Goal: Information Seeking & Learning: Learn about a topic

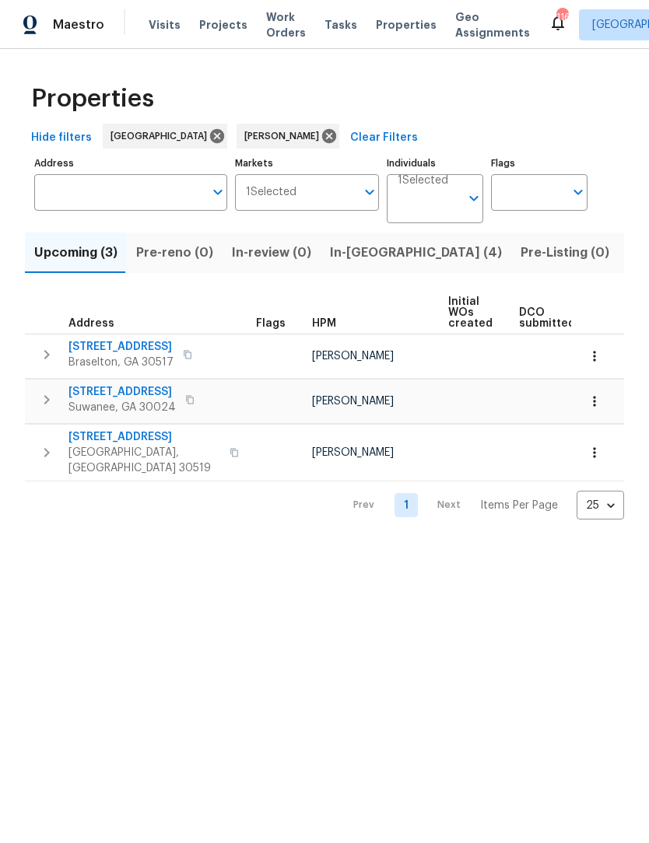
click at [365, 262] on span "In-[GEOGRAPHIC_DATA] (4)" at bounding box center [416, 253] width 172 height 22
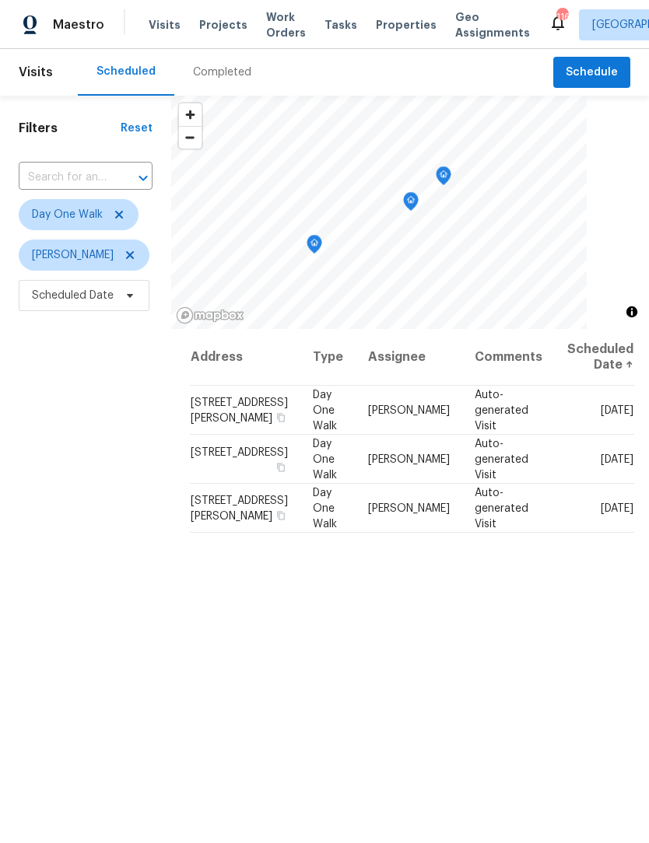
click at [223, 75] on div "Completed" at bounding box center [222, 73] width 58 height 16
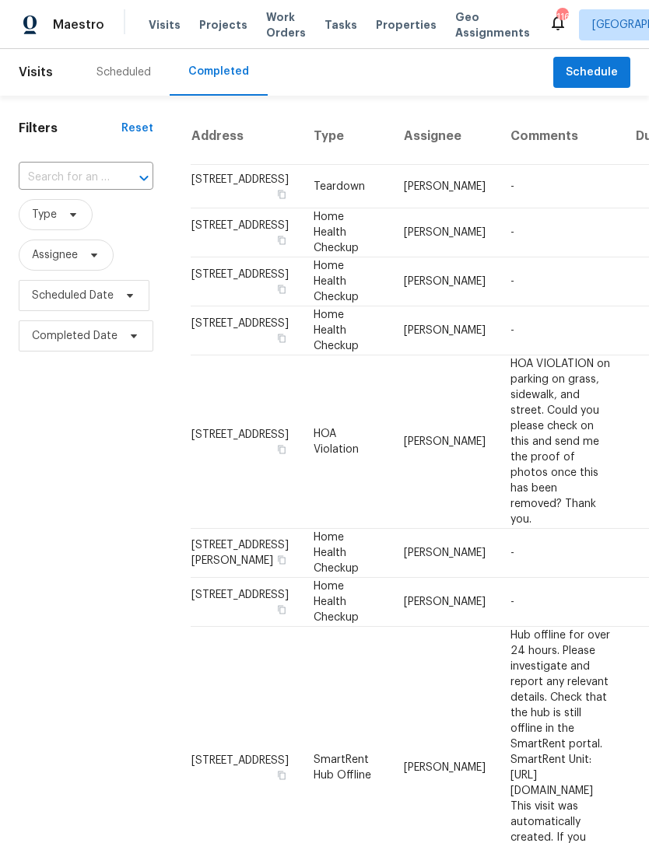
click at [86, 172] on input "text" at bounding box center [64, 178] width 91 height 24
type input "1900 chatt"
click at [96, 226] on li "[STREET_ADDRESS]" at bounding box center [85, 214] width 132 height 26
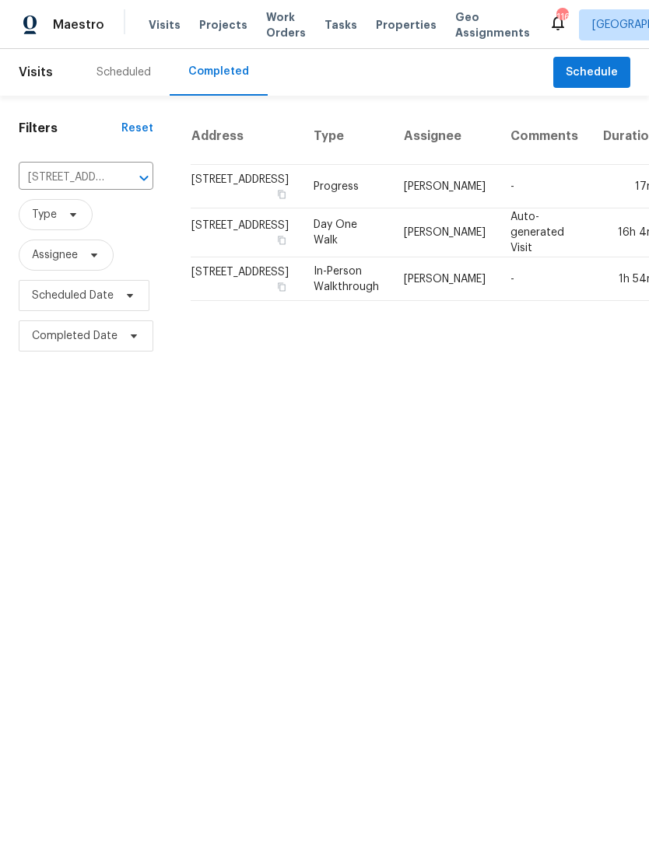
click at [128, 65] on div "Scheduled" at bounding box center [123, 73] width 54 height 16
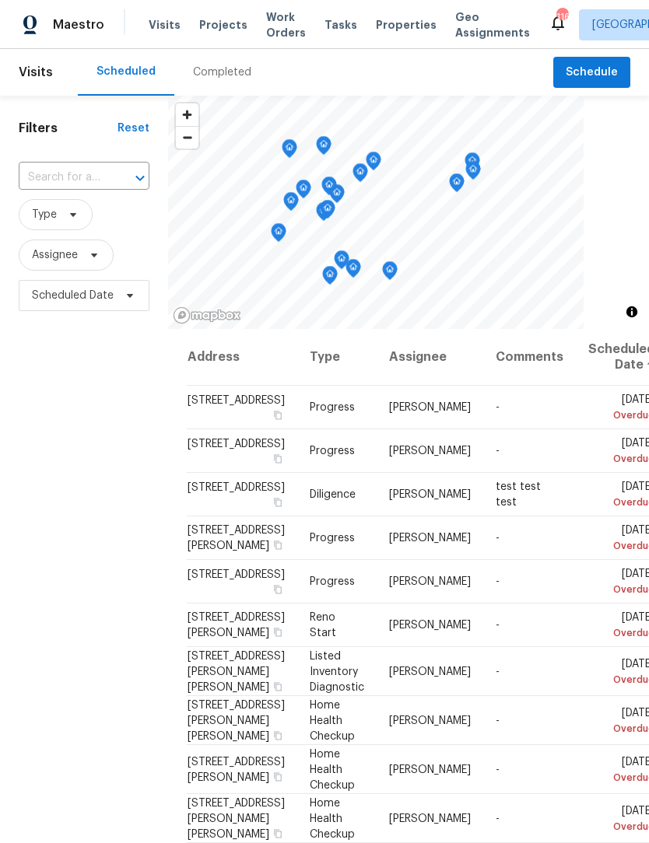
click at [125, 177] on div at bounding box center [129, 178] width 40 height 22
type input "1900 chatt"
click at [107, 226] on li "[STREET_ADDRESS]" at bounding box center [83, 214] width 130 height 26
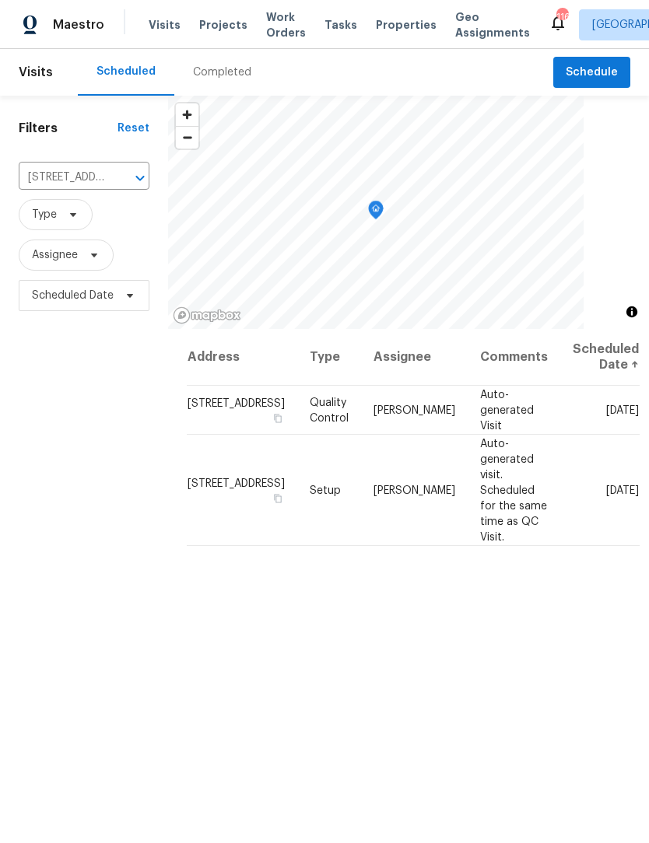
click at [122, 180] on icon "Clear" at bounding box center [119, 177] width 9 height 9
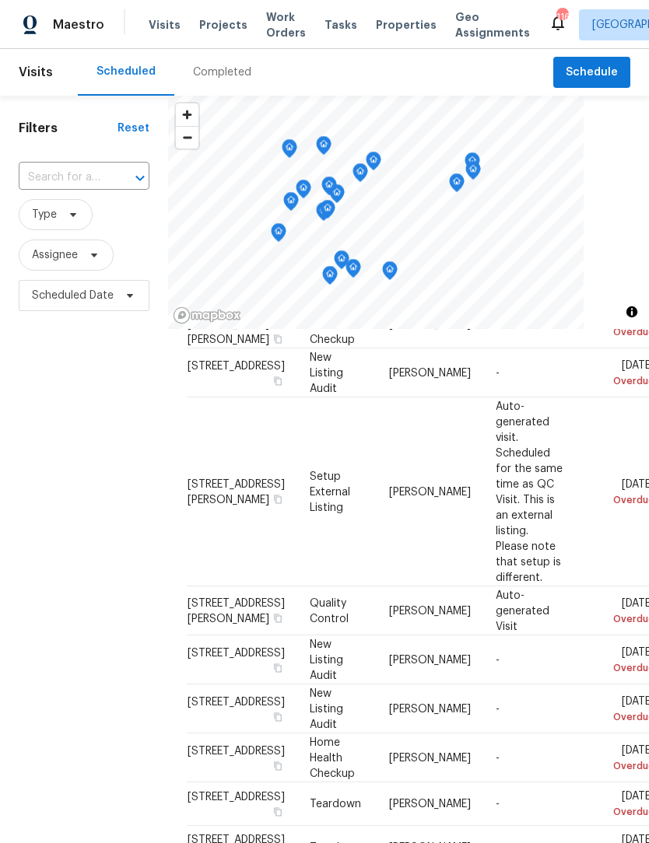
scroll to position [723, 0]
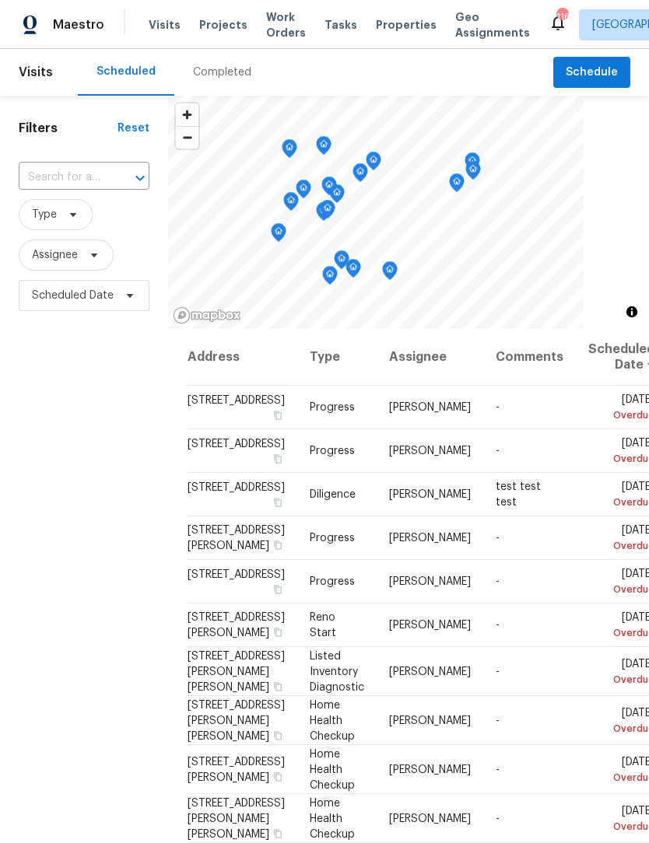
click at [103, 176] on input "text" at bounding box center [62, 178] width 87 height 24
type input "chatty"
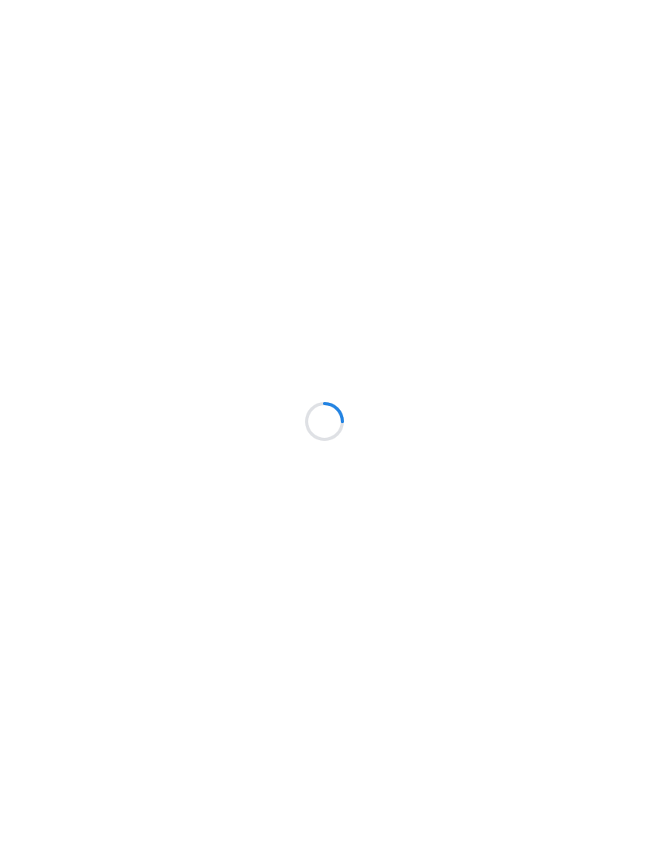
scroll to position [1, 0]
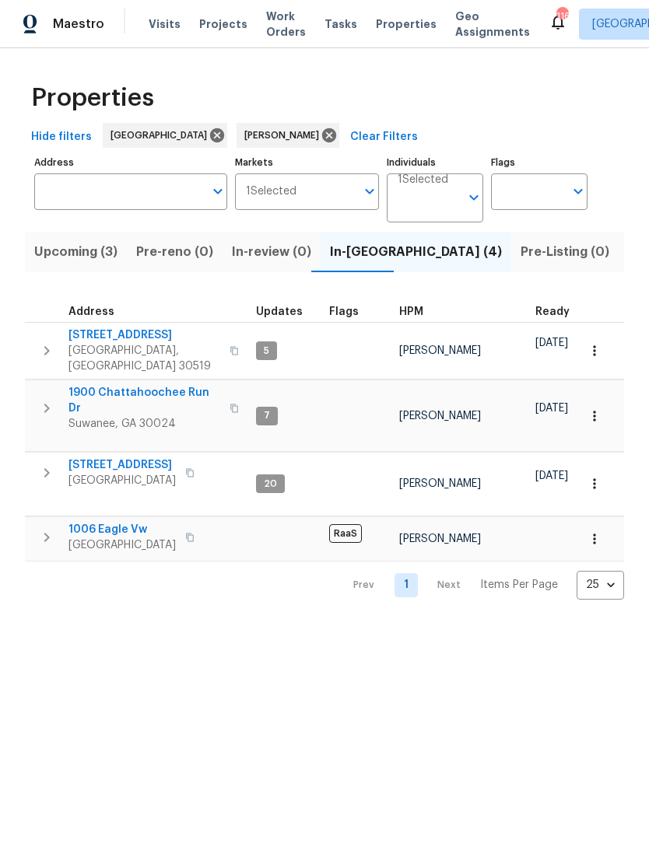
click at [590, 409] on icon "button" at bounding box center [594, 417] width 16 height 16
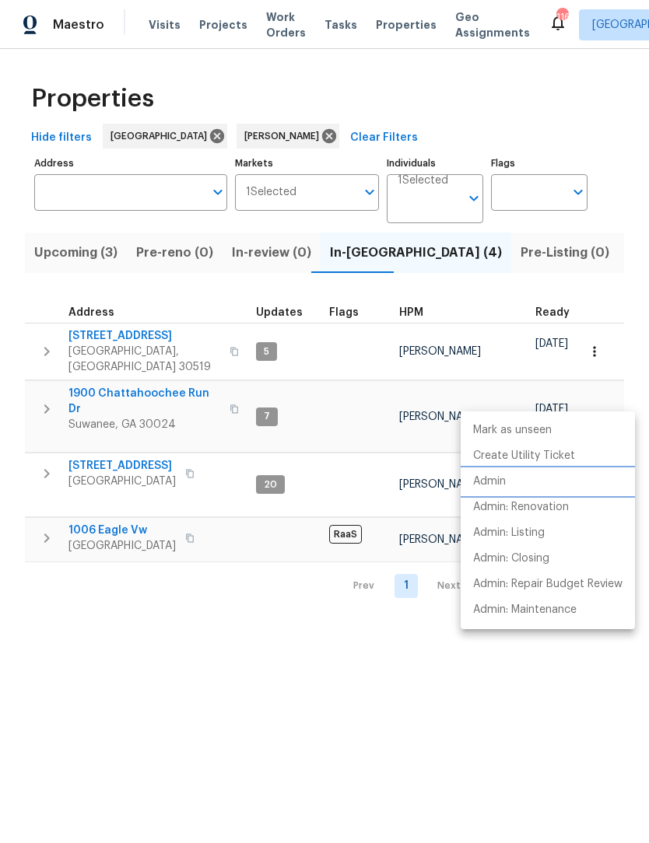
click at [500, 484] on p "Admin" at bounding box center [489, 482] width 33 height 16
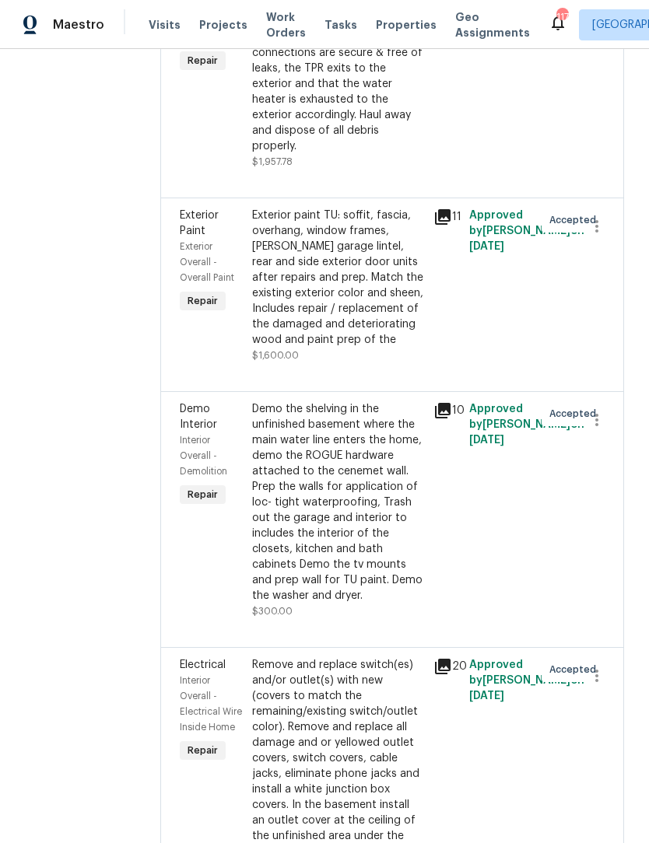
scroll to position [351, 0]
click at [386, 336] on div "Exterior paint TU: soffit, fascia, overhang, window frames, rusty garage lintel…" at bounding box center [338, 278] width 172 height 140
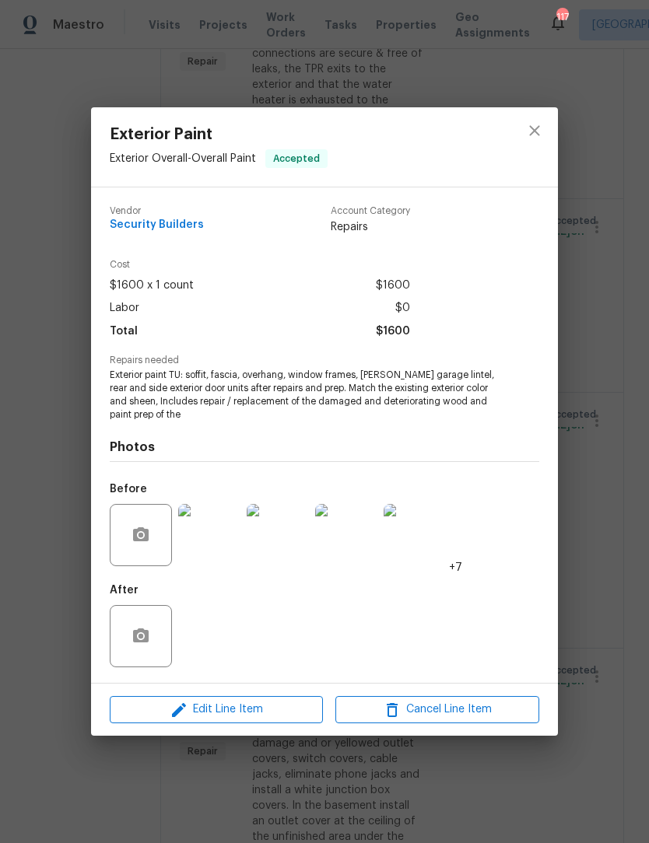
click at [219, 538] on img at bounding box center [209, 535] width 62 height 62
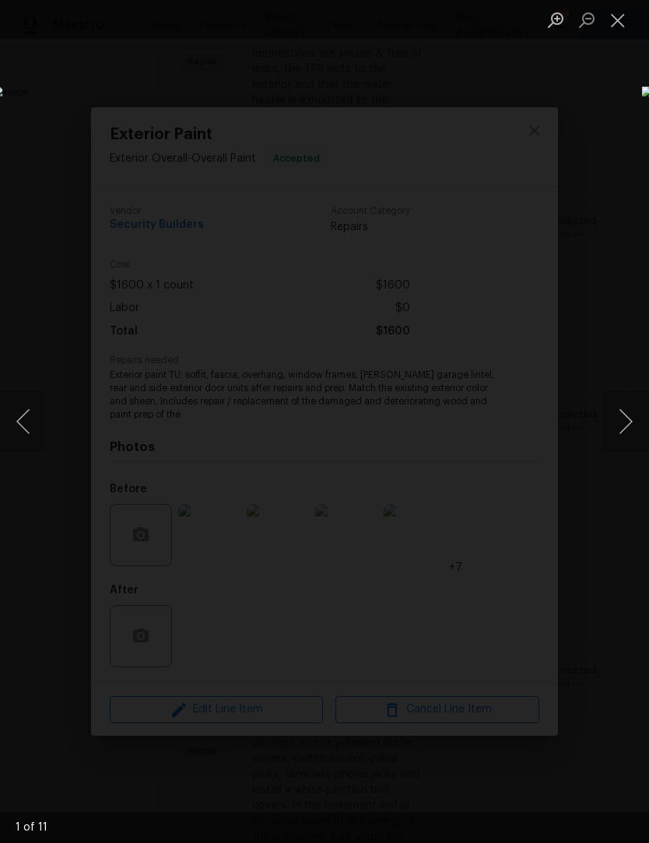
click at [631, 421] on button "Next image" at bounding box center [625, 421] width 47 height 62
click at [631, 419] on button "Next image" at bounding box center [625, 421] width 47 height 62
click at [622, 425] on button "Next image" at bounding box center [625, 421] width 47 height 62
click at [628, 419] on button "Next image" at bounding box center [625, 421] width 47 height 62
click at [629, 418] on button "Next image" at bounding box center [625, 421] width 47 height 62
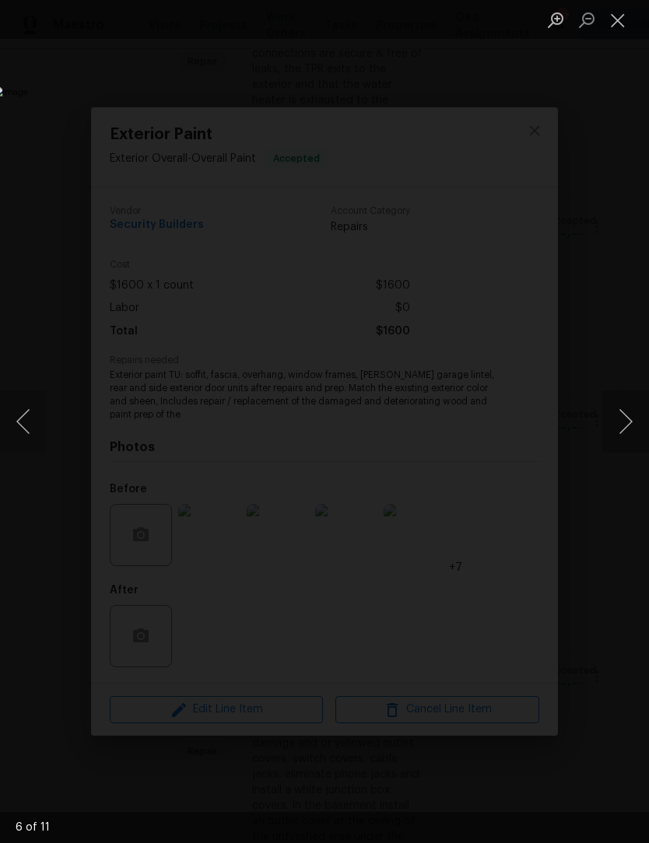
click at [629, 418] on button "Next image" at bounding box center [625, 421] width 47 height 62
click at [629, 20] on button "Close lightbox" at bounding box center [617, 19] width 31 height 27
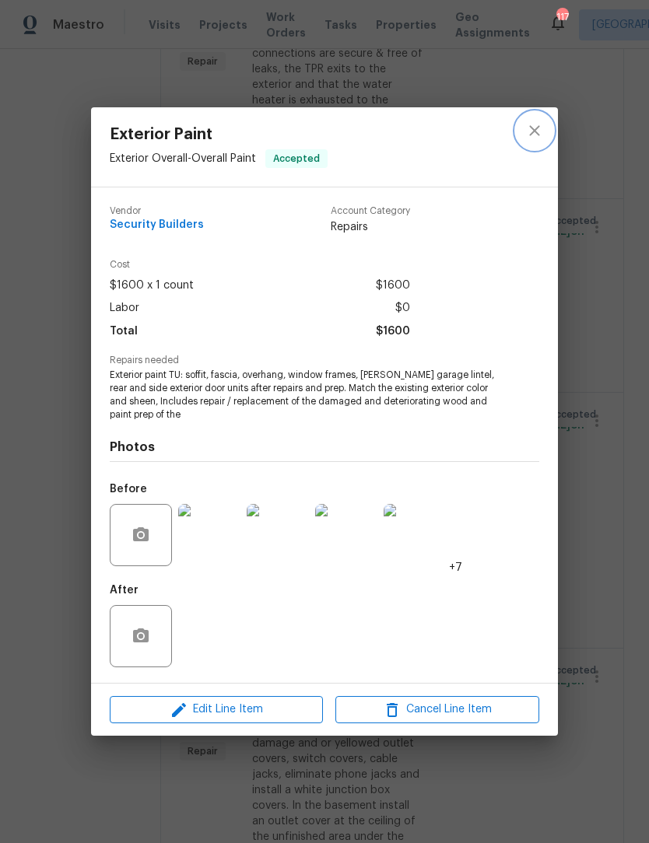
click at [550, 131] on button "close" at bounding box center [534, 130] width 37 height 37
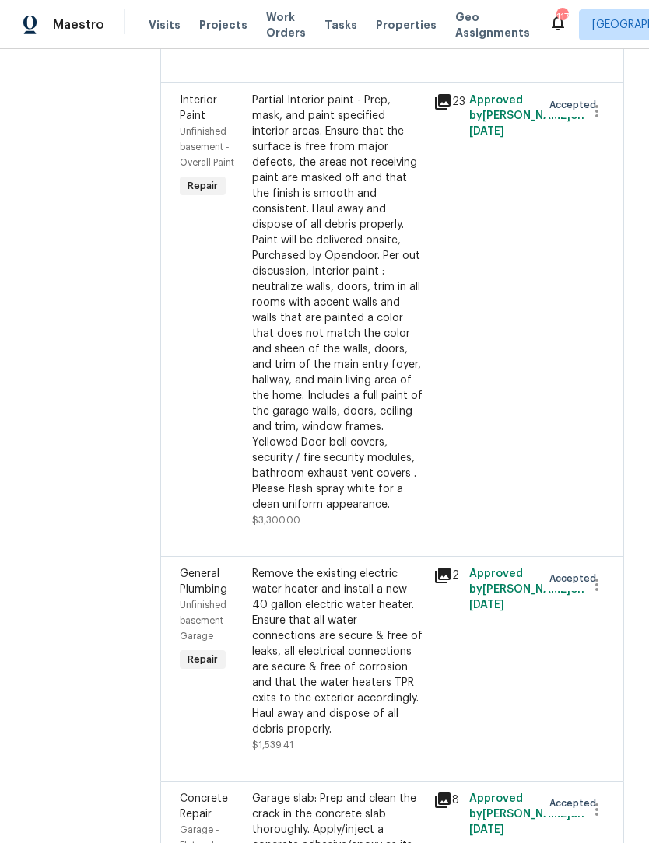
scroll to position [2520, 0]
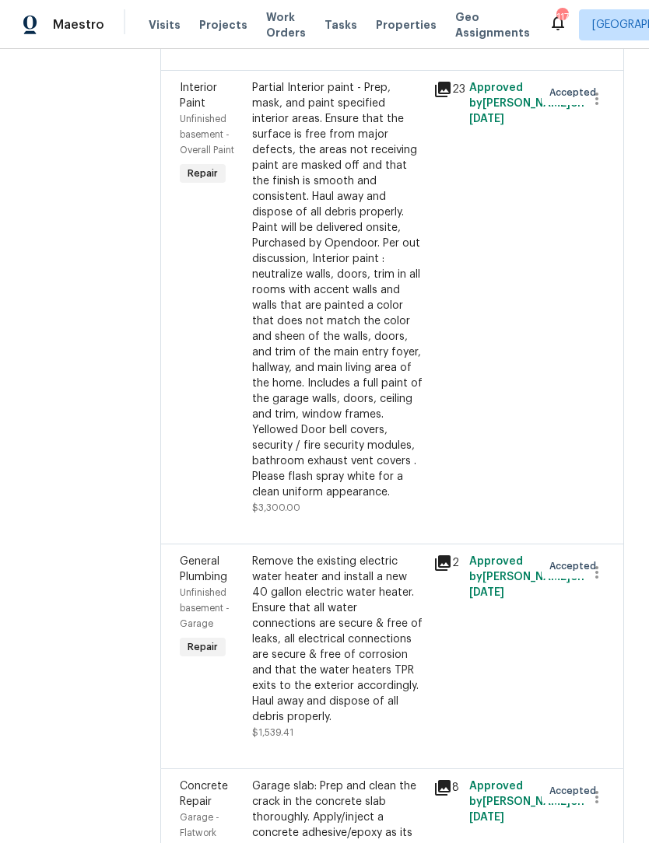
click at [397, 500] on div "Partial Interior paint - Prep, mask, and paint specified interior areas. Ensure…" at bounding box center [338, 290] width 172 height 420
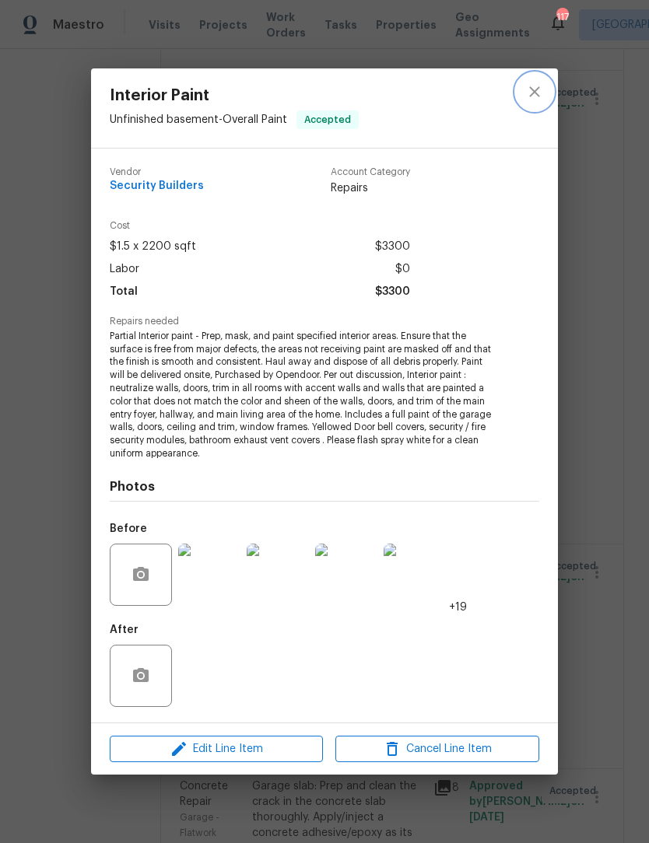
click at [534, 89] on icon "close" at bounding box center [534, 91] width 19 height 19
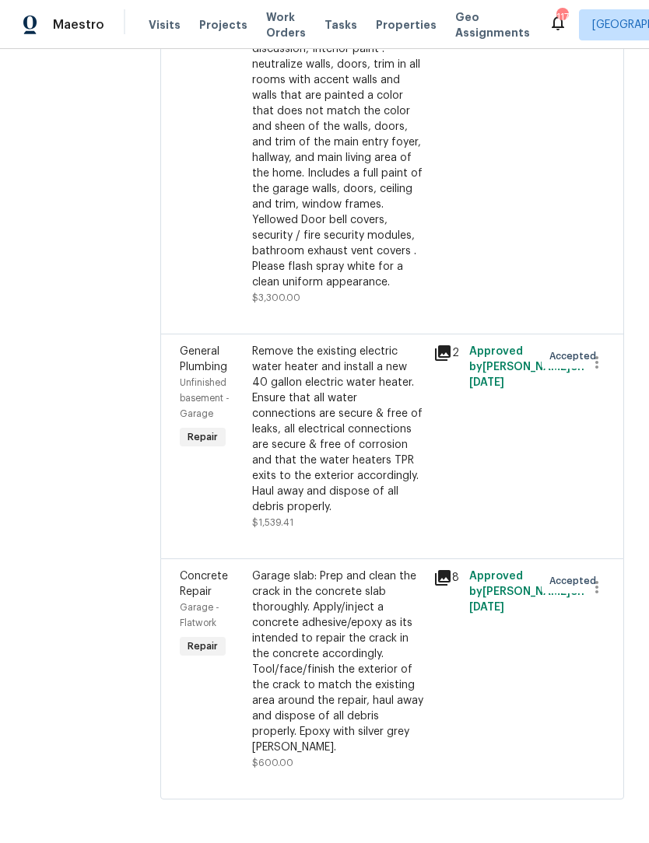
scroll to position [2950, 0]
click at [381, 706] on div "Garage slab: Prep and clean the crack in the concrete slab thoroughly. Apply/in…" at bounding box center [338, 661] width 172 height 187
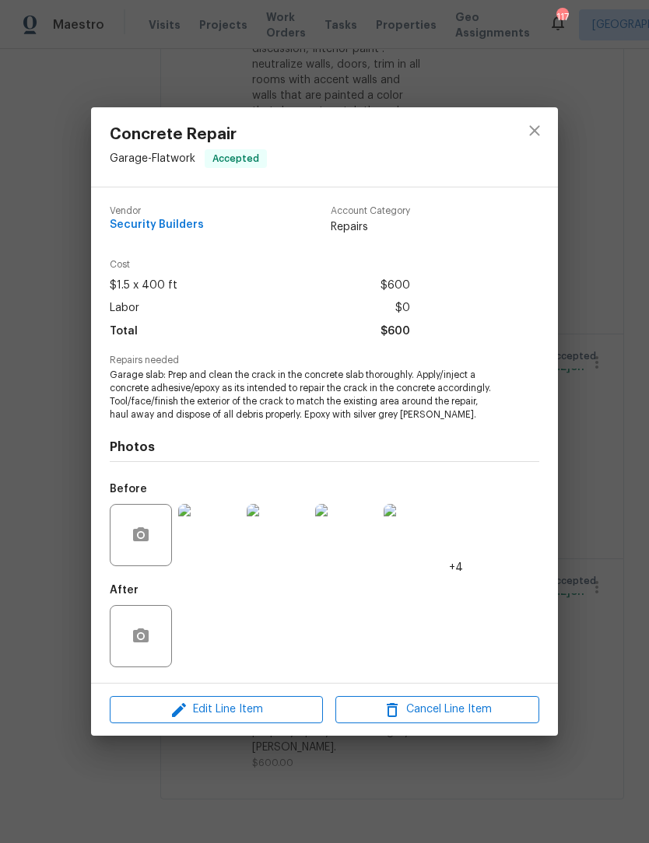
click at [213, 547] on img at bounding box center [209, 535] width 62 height 62
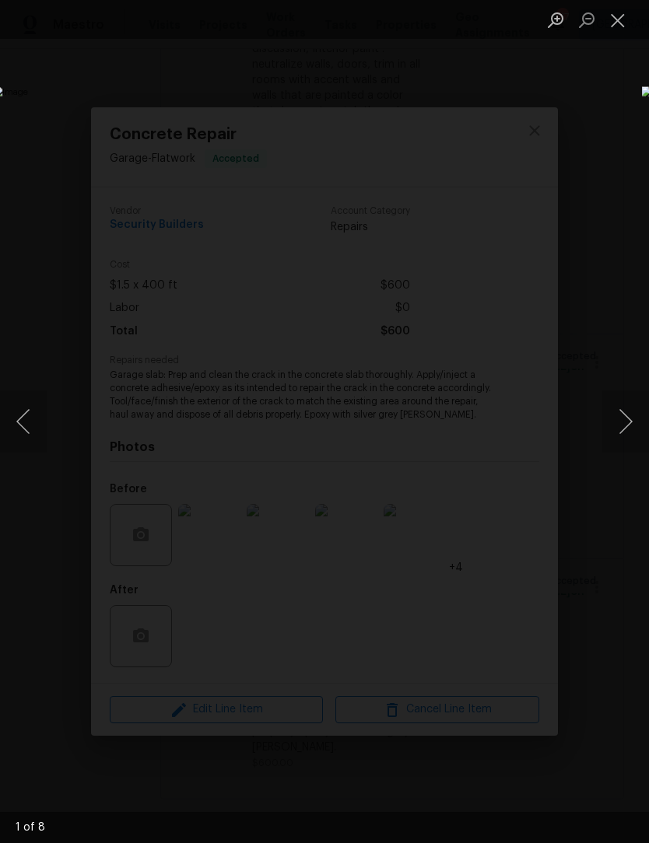
click at [630, 422] on button "Next image" at bounding box center [625, 421] width 47 height 62
click at [622, 422] on button "Next image" at bounding box center [625, 421] width 47 height 62
click at [621, 425] on button "Next image" at bounding box center [625, 421] width 47 height 62
click at [627, 433] on button "Next image" at bounding box center [625, 421] width 47 height 62
click at [629, 424] on button "Next image" at bounding box center [625, 421] width 47 height 62
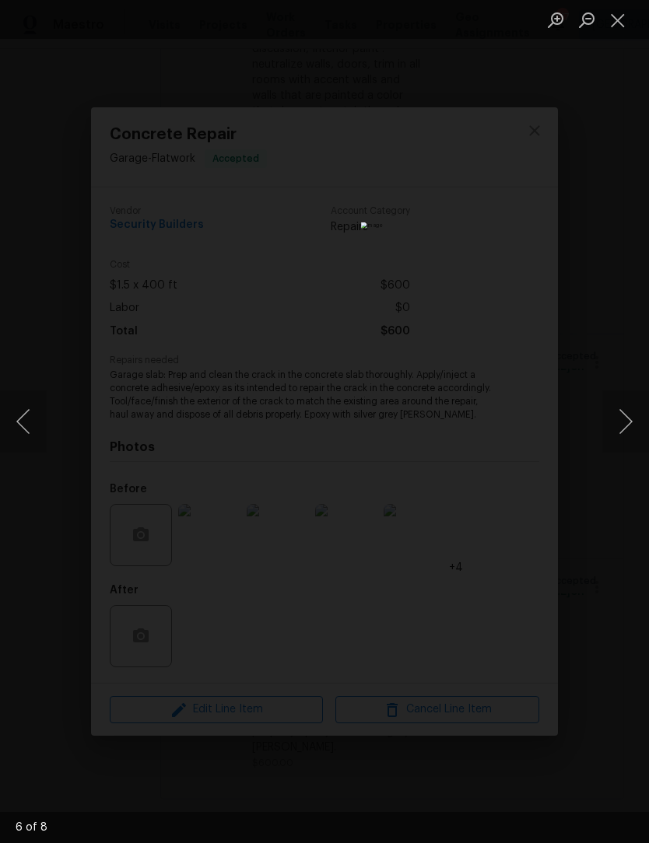
scroll to position [1, 0]
click at [628, 22] on button "Close lightbox" at bounding box center [617, 19] width 31 height 27
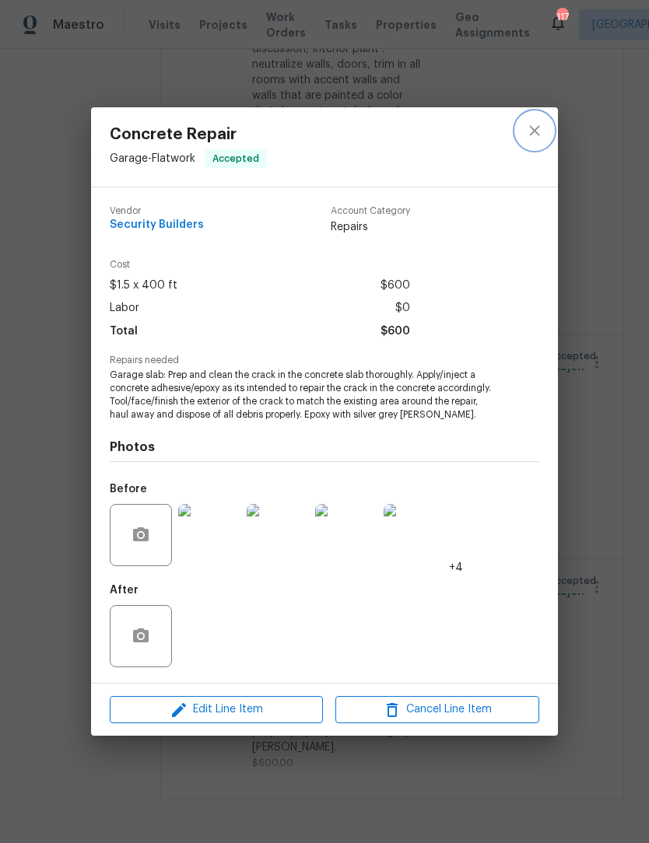
click at [536, 126] on icon "close" at bounding box center [534, 130] width 19 height 19
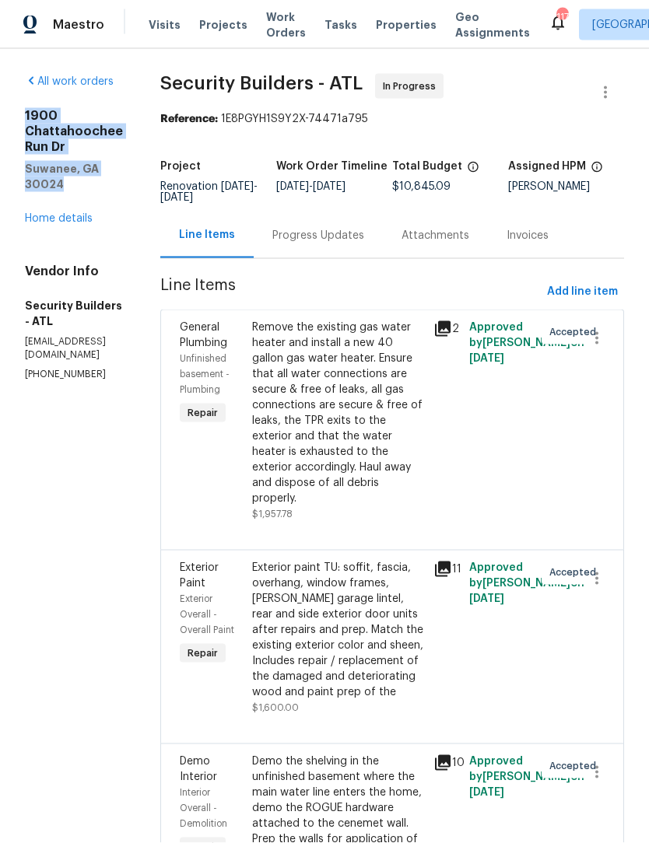
scroll to position [0, 0]
